Goal: Find specific page/section: Find specific page/section

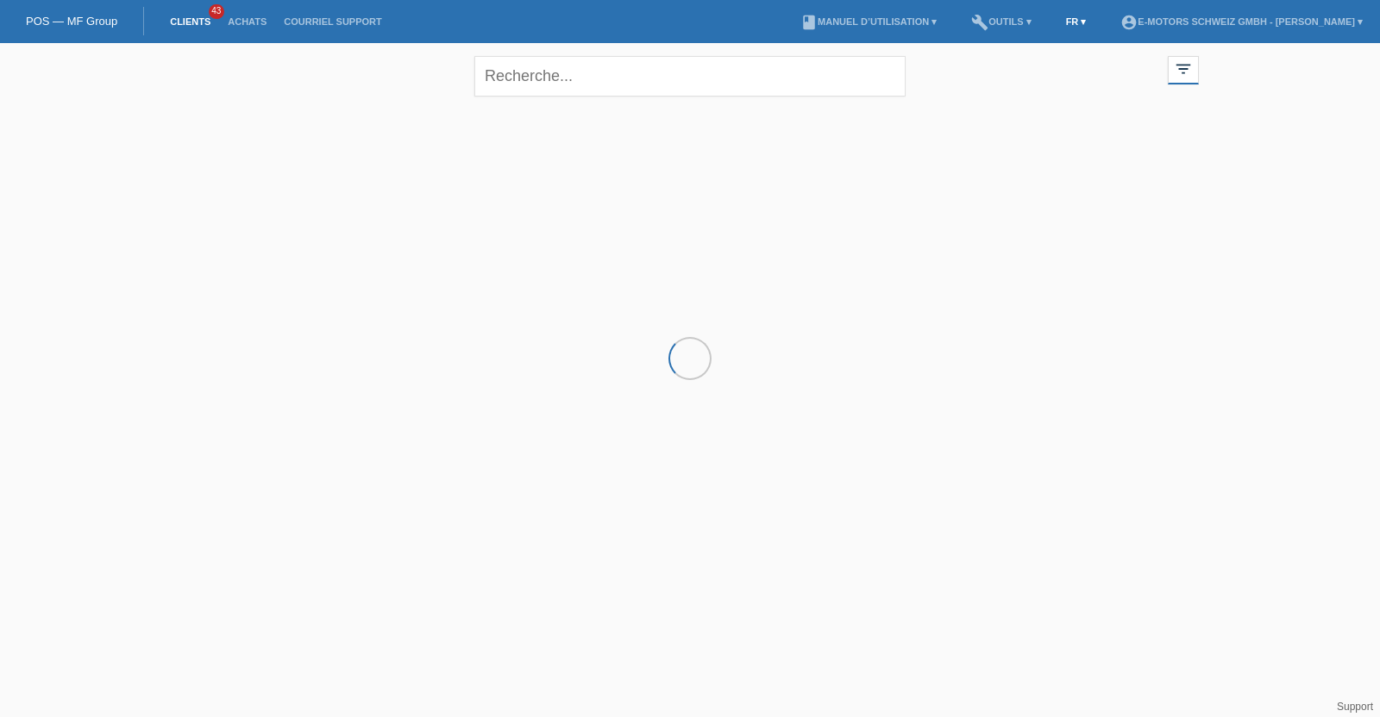
click at [1057, 19] on link "FR ▾" at bounding box center [1076, 21] width 38 height 10
click at [1012, 34] on span "Deutsch" at bounding box center [1004, 39] width 47 height 21
click at [266, 24] on link "Einkäufe" at bounding box center [272, 21] width 66 height 10
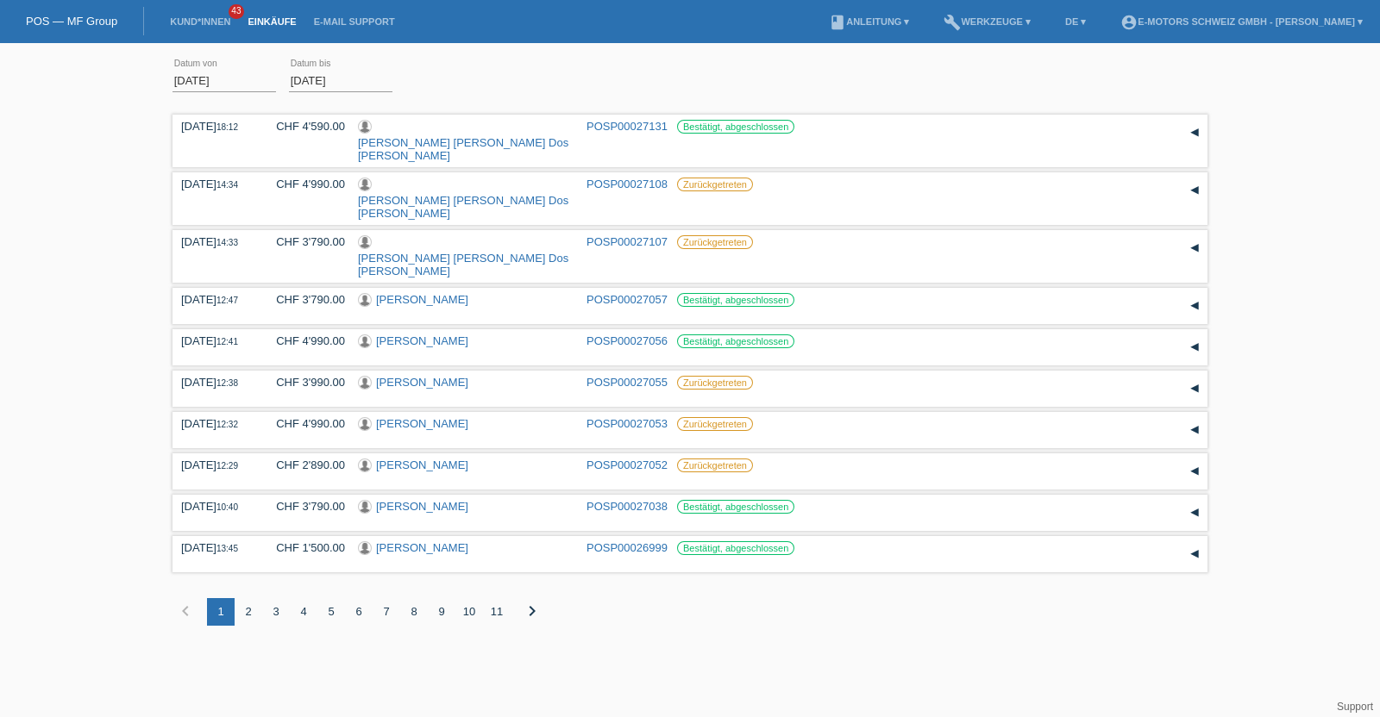
click at [272, 12] on li "Einkäufe" at bounding box center [272, 22] width 66 height 44
click at [268, 24] on link "Einkäufe" at bounding box center [272, 21] width 66 height 10
